Goal: Navigation & Orientation: Go to known website

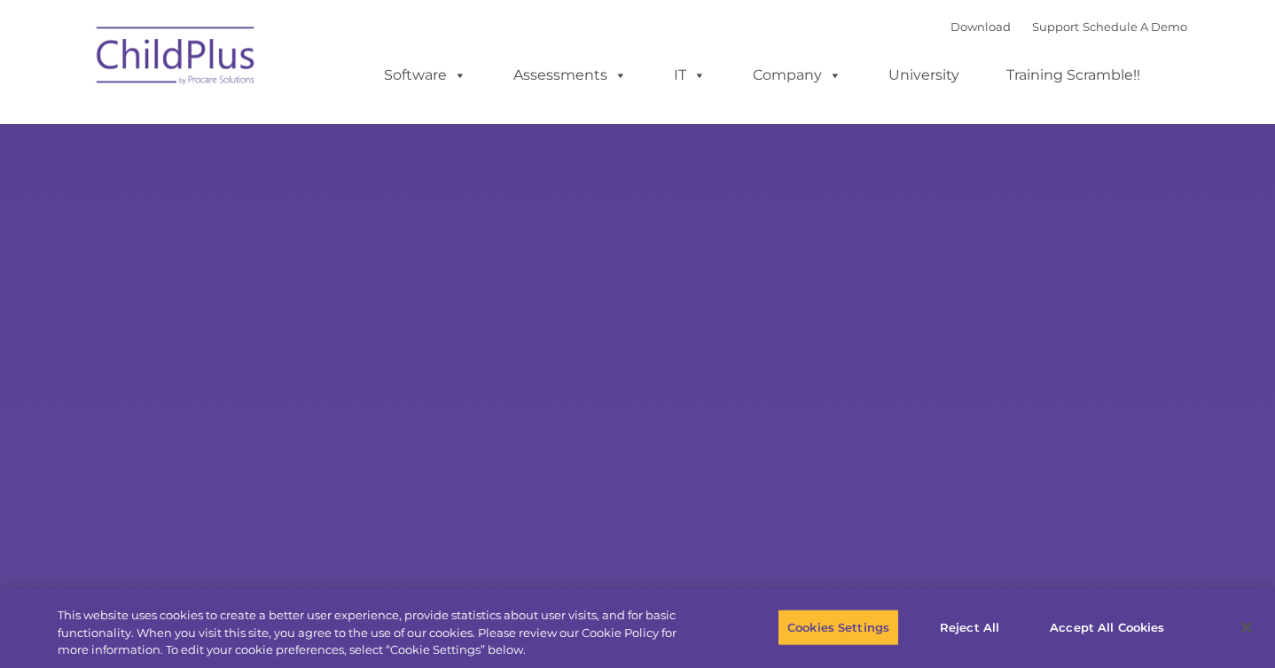
select select "MEDIUM"
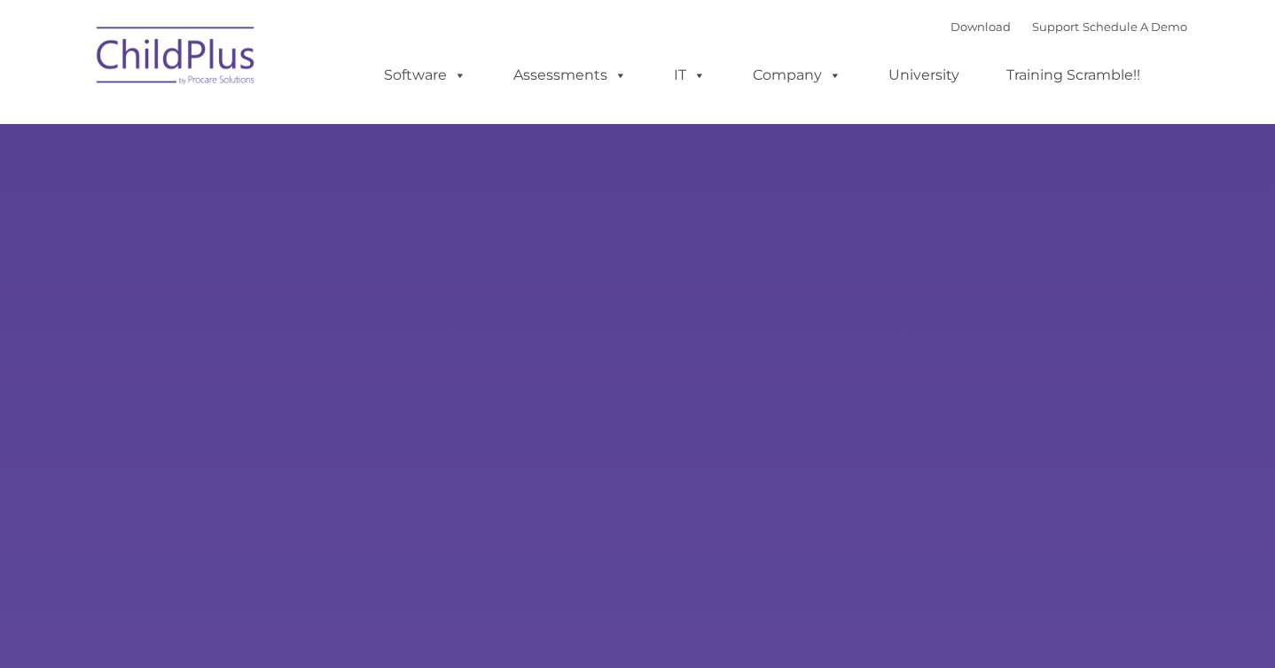
click at [477, 197] on div "Learn More Request a Demo The Future of ChildPlus is Here! Boost your productiv…" at bounding box center [637, 345] width 1275 height 691
type input ""
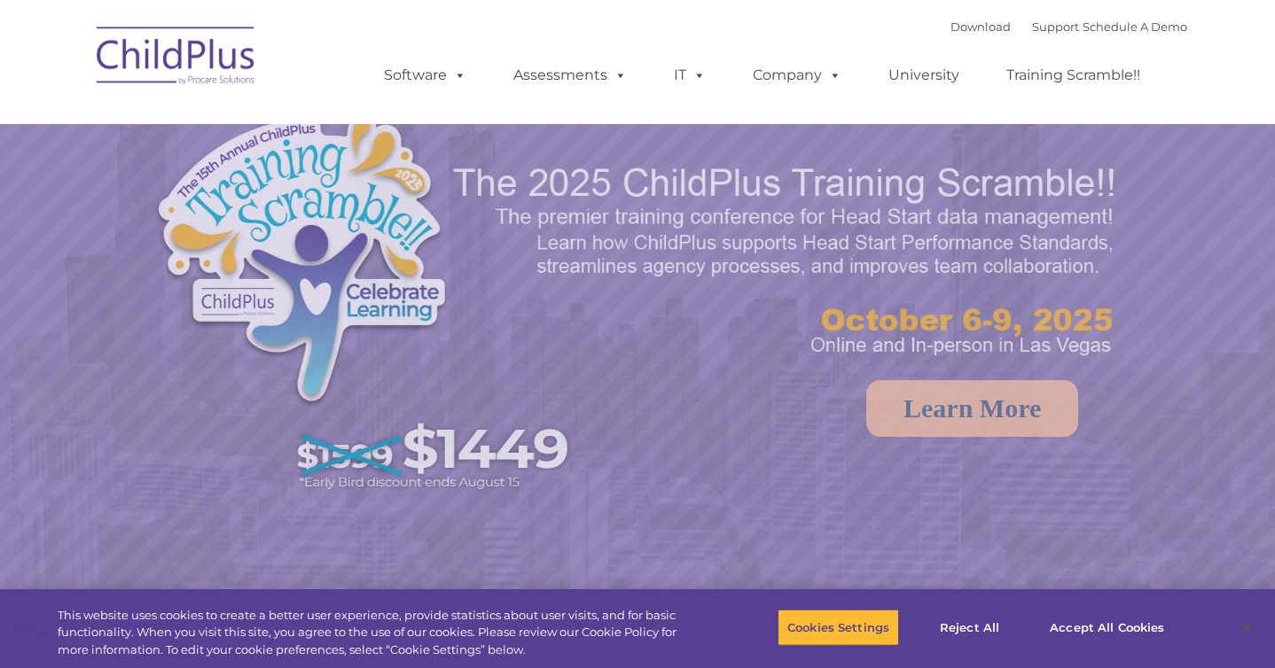
select select "MEDIUM"
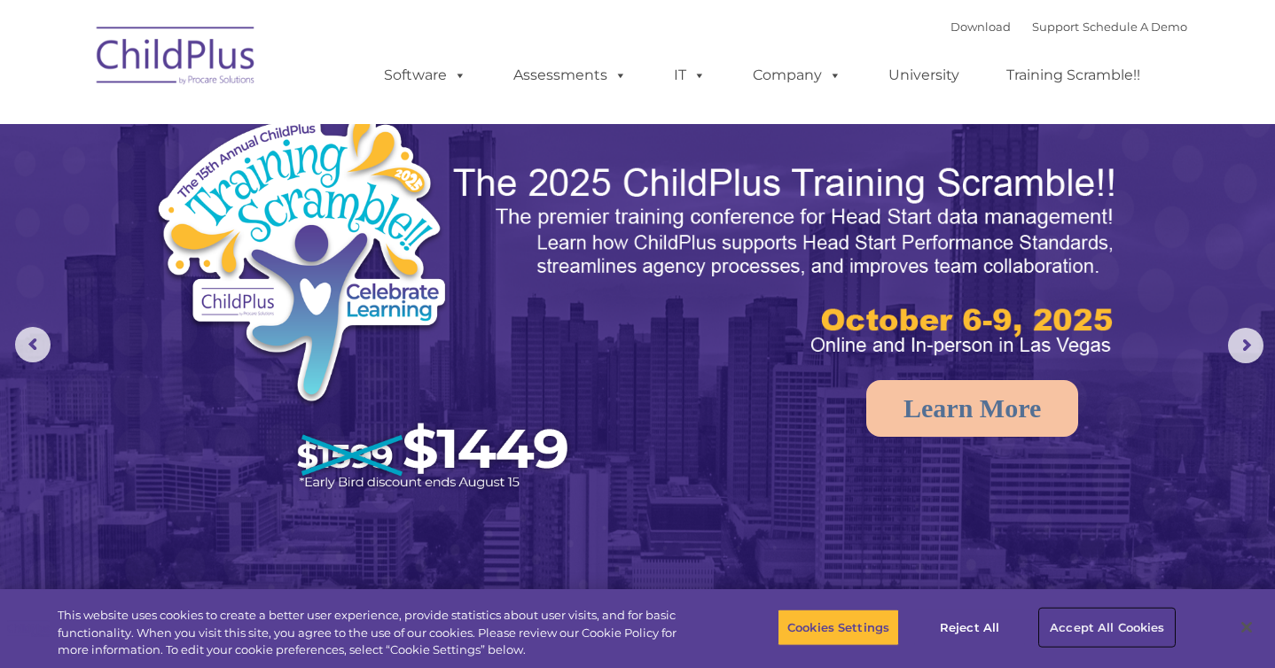
click at [1086, 622] on button "Accept All Cookies" at bounding box center [1107, 627] width 134 height 37
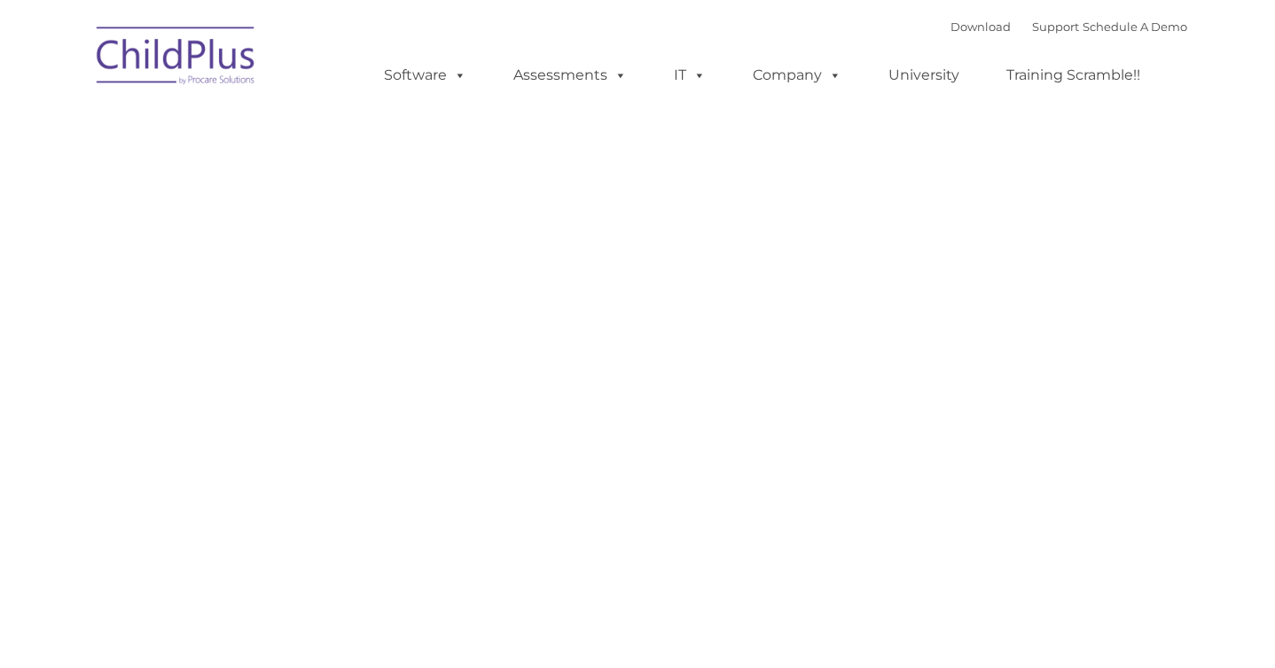
type input ""
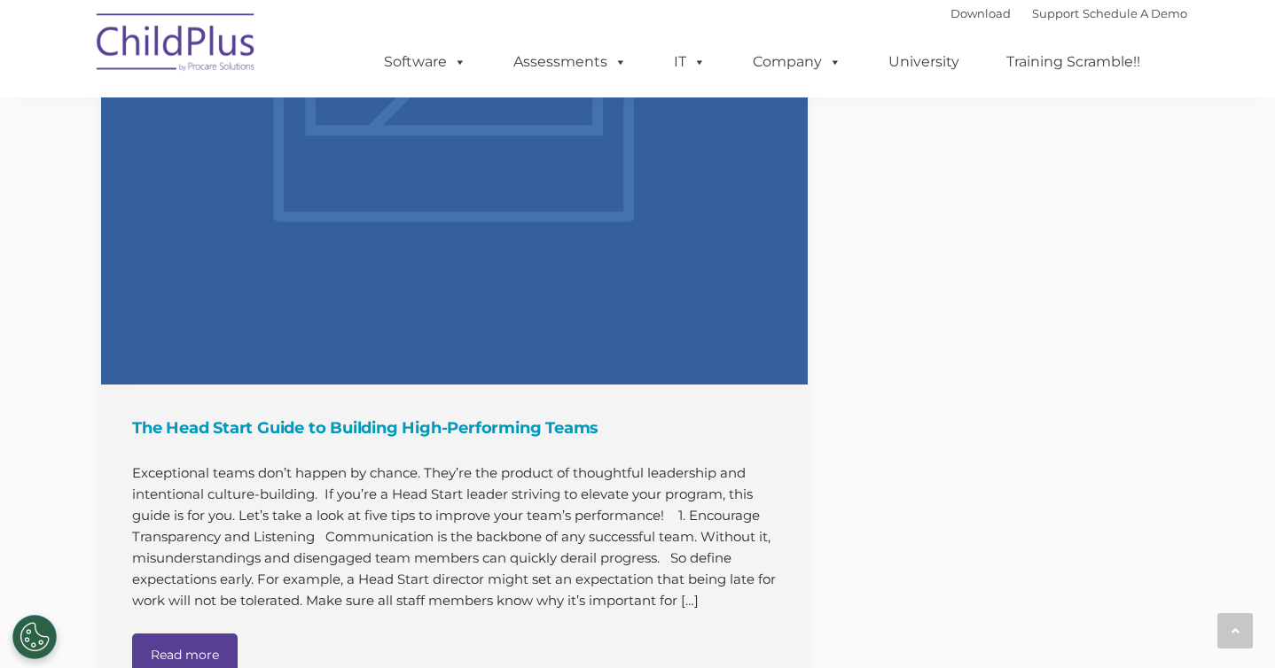
scroll to position [3708, 0]
